Goal: Transaction & Acquisition: Download file/media

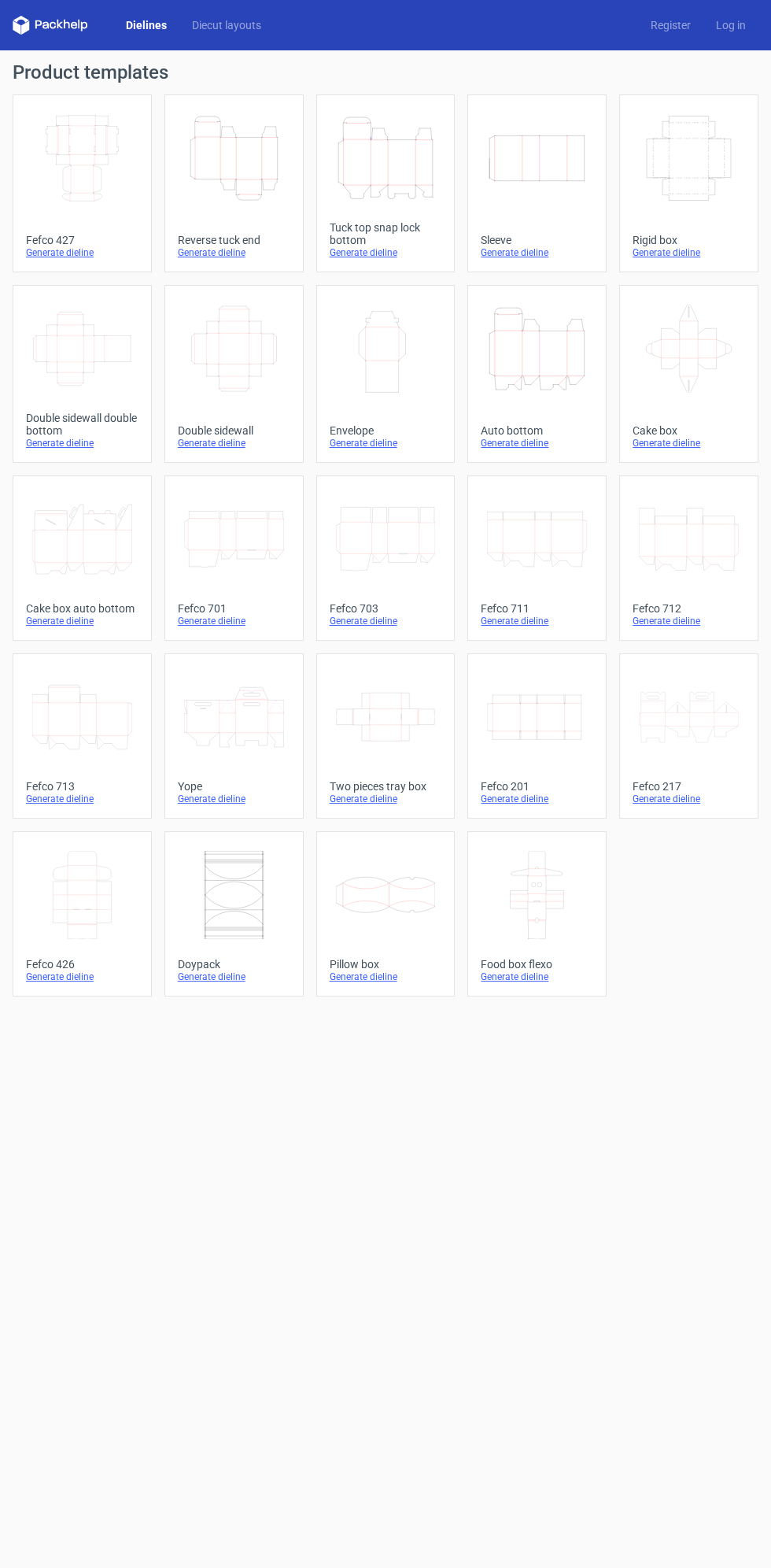
click at [78, 151] on icon "Width Depth Height" at bounding box center [82, 158] width 100 height 89
click at [235, 177] on icon "Height Depth Width" at bounding box center [234, 158] width 100 height 89
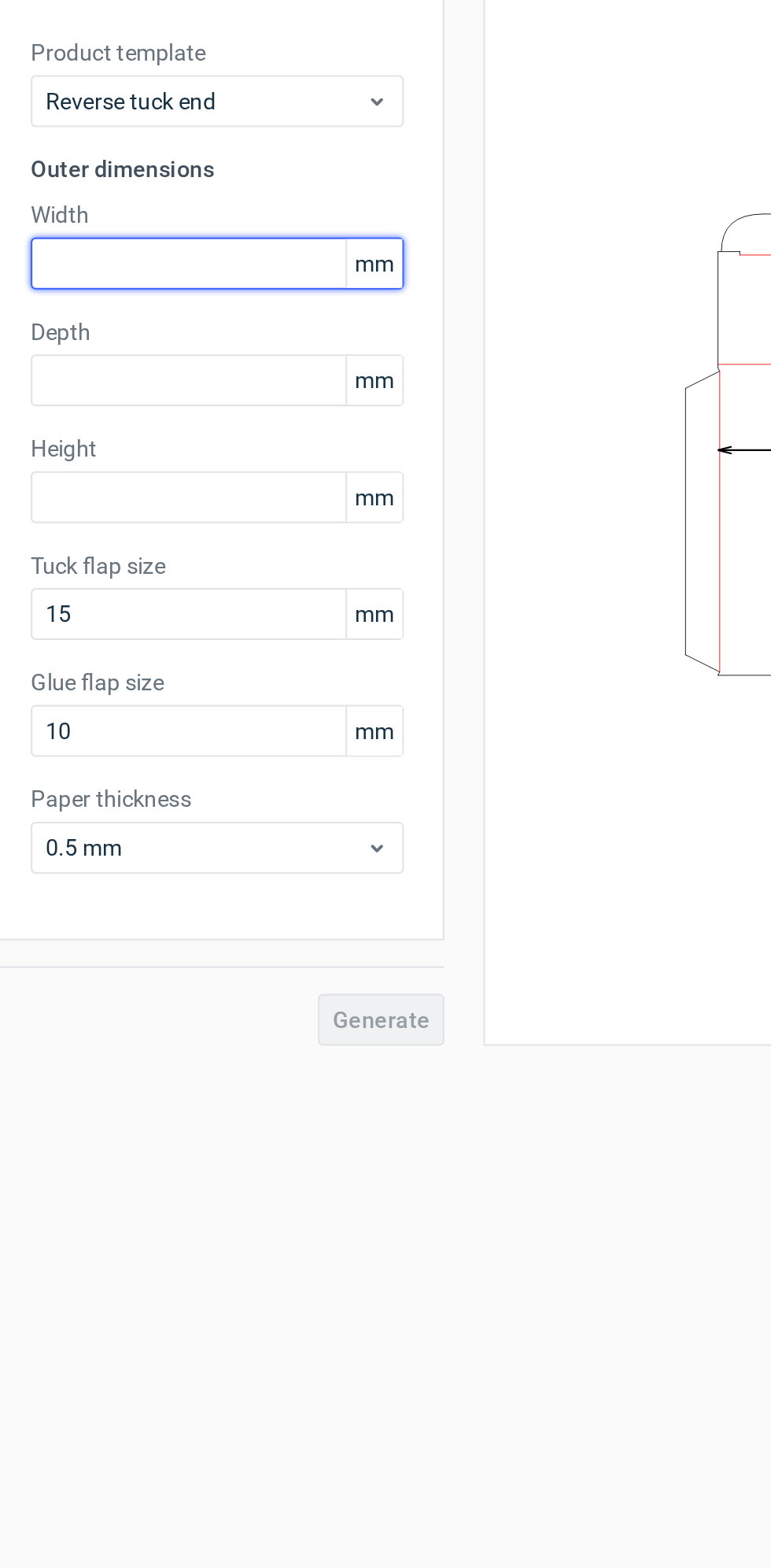
click at [55, 227] on input "text" at bounding box center [123, 224] width 181 height 25
type input "70"
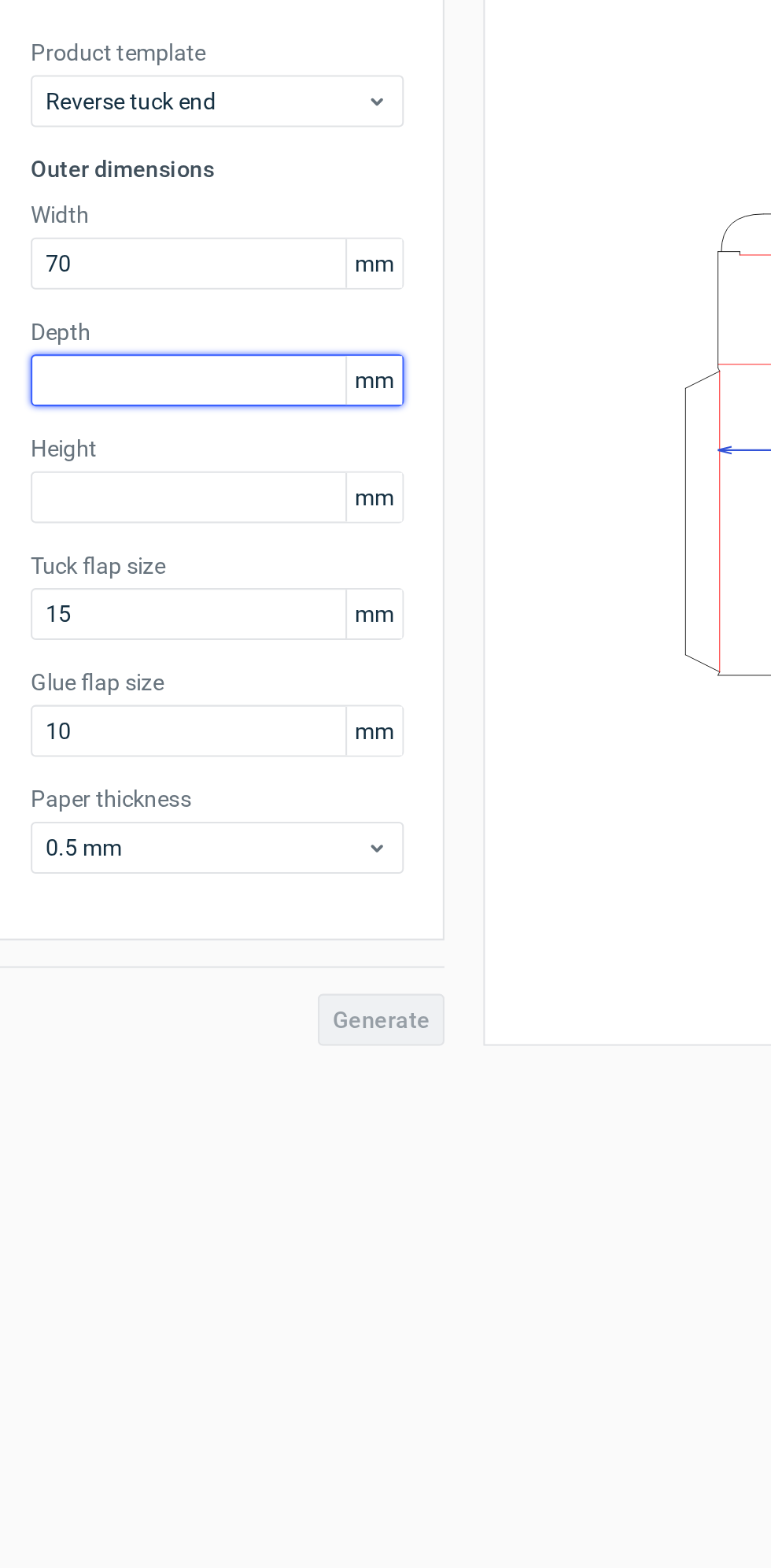
click at [55, 281] on input "text" at bounding box center [123, 281] width 181 height 25
type input "70"
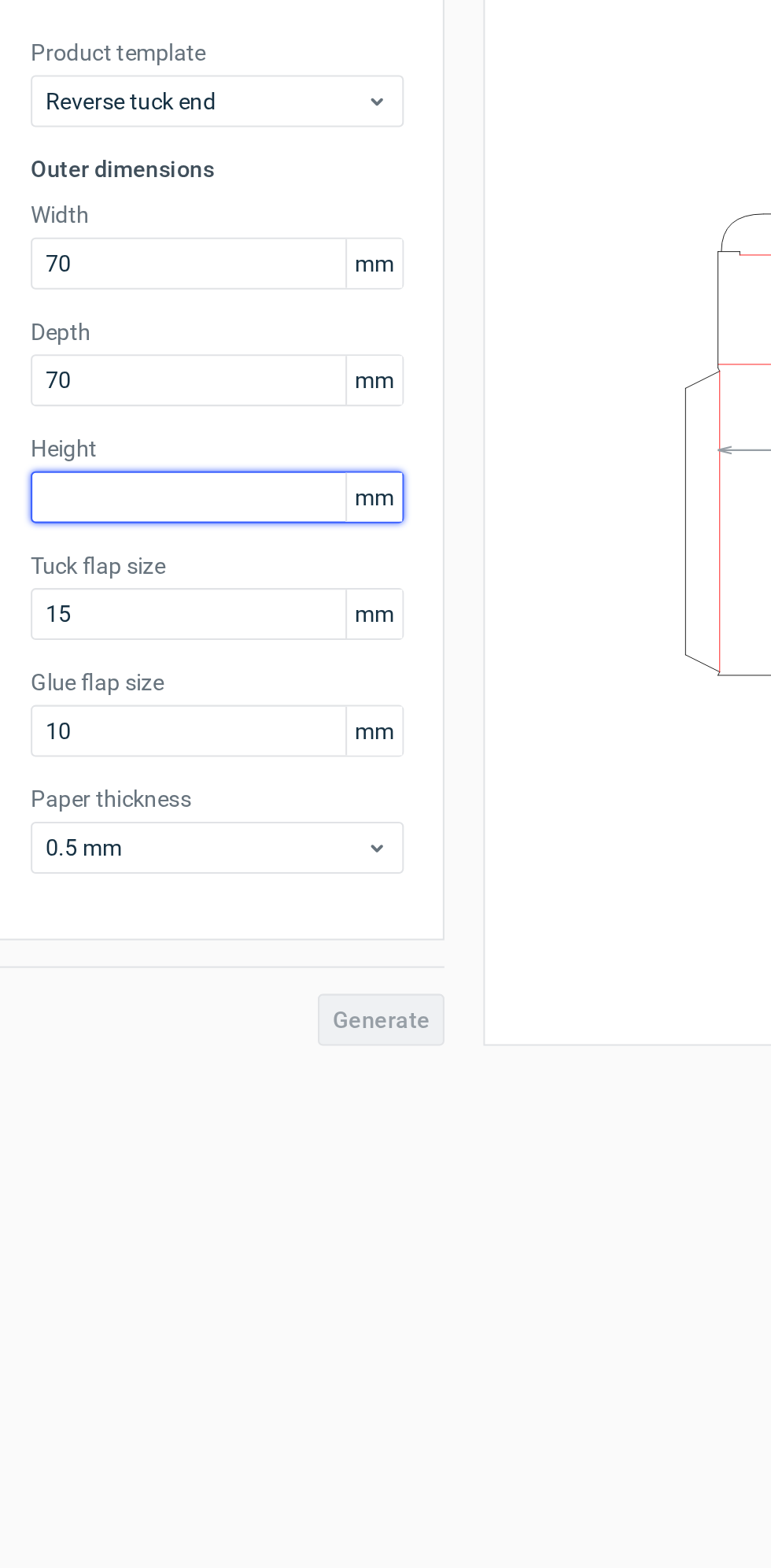
click at [60, 340] on input "text" at bounding box center [123, 337] width 181 height 25
type input "170"
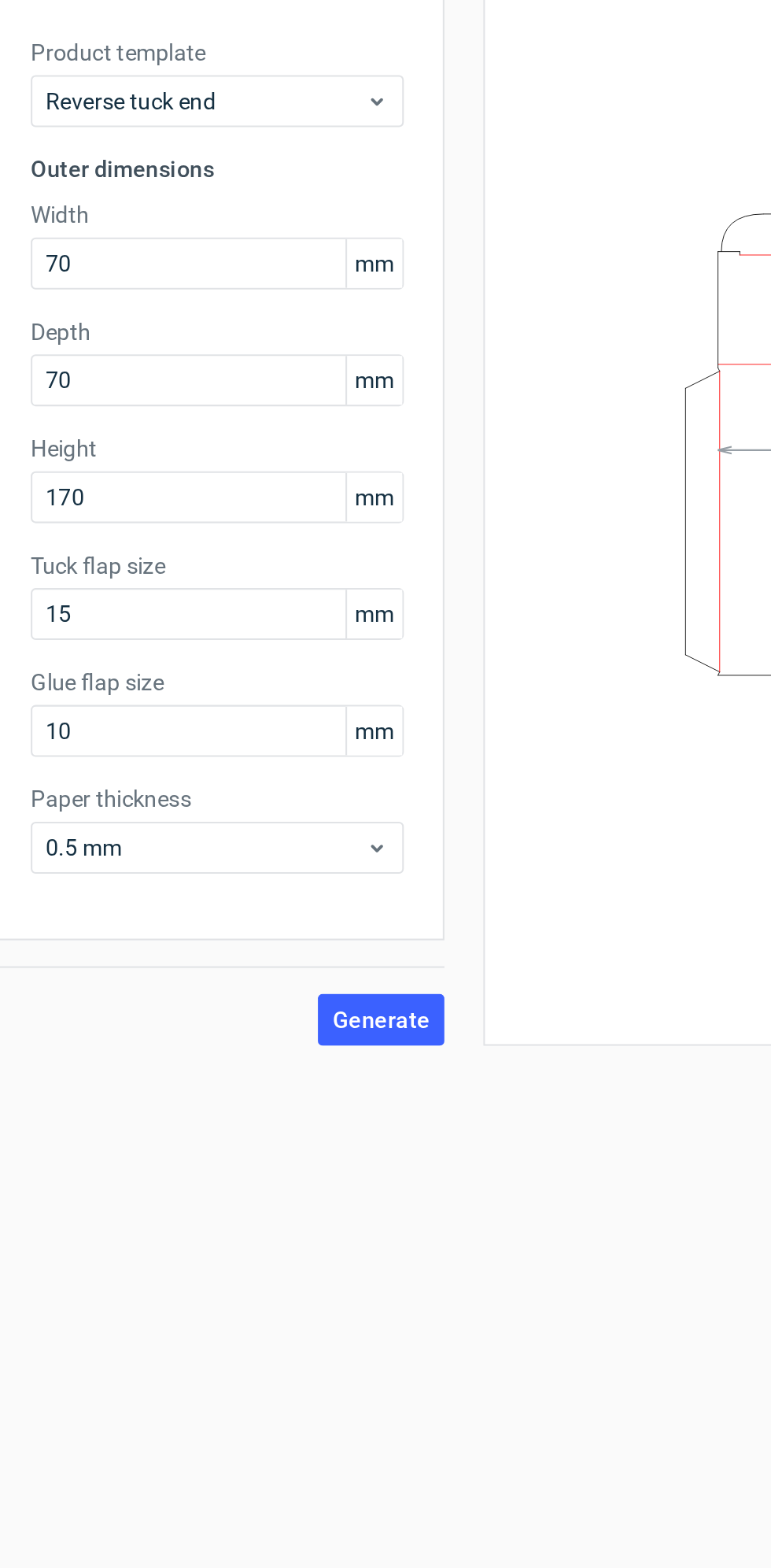
click at [202, 590] on span "Generate" at bounding box center [202, 591] width 48 height 11
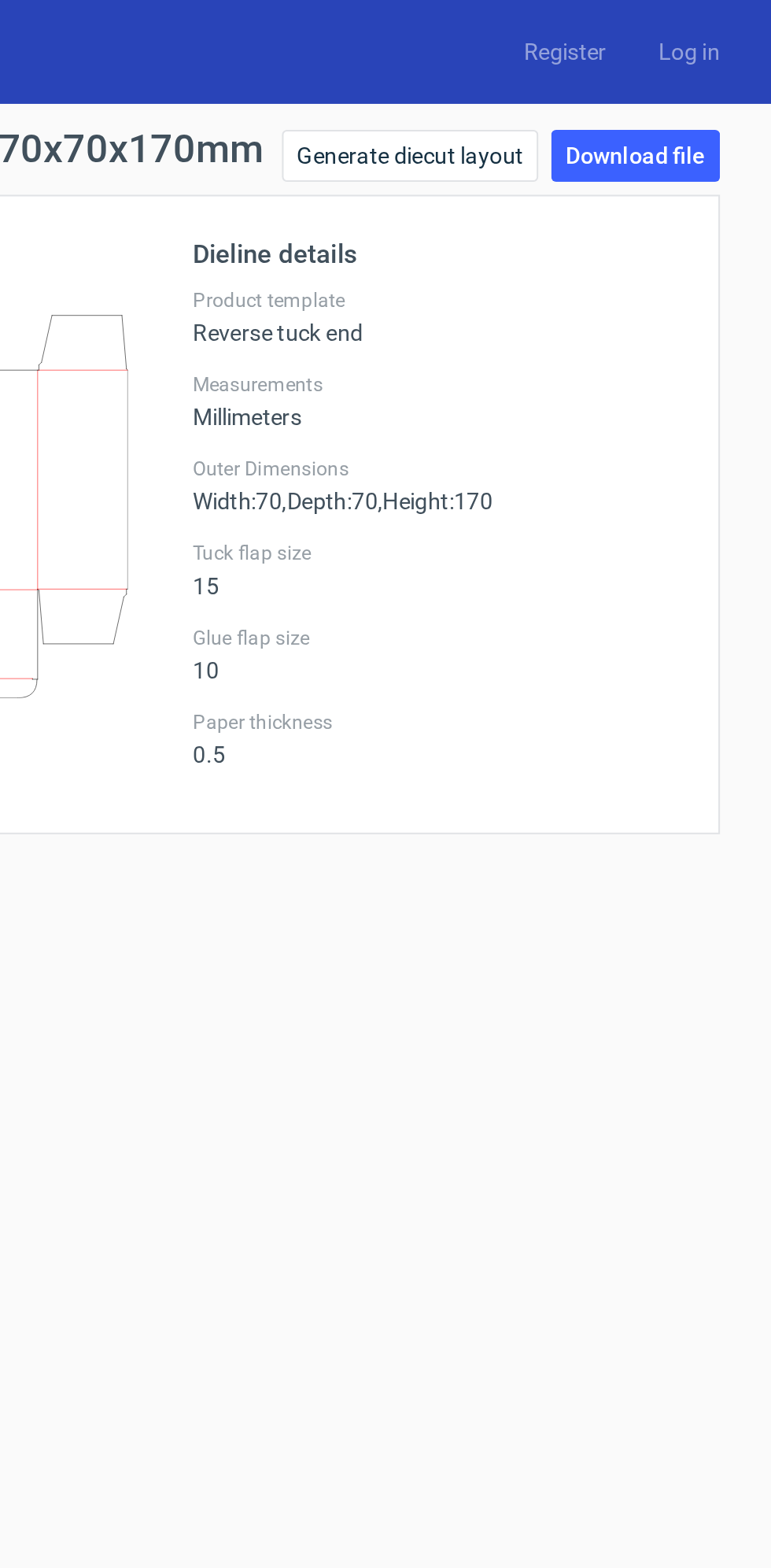
click at [703, 78] on link "Download file" at bounding box center [705, 76] width 82 height 25
